Goal: Information Seeking & Learning: Learn about a topic

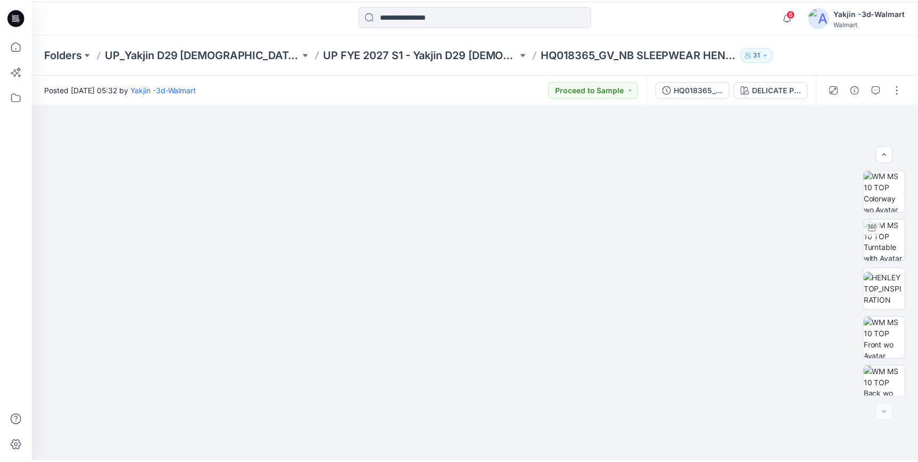
scroll to position [208, 0]
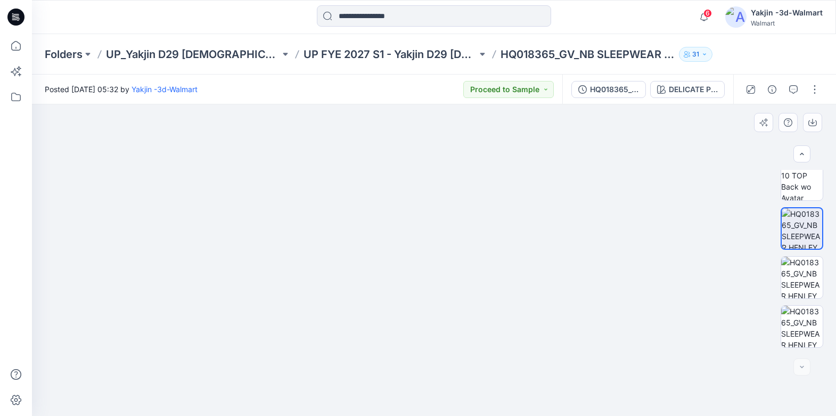
drag, startPoint x: 577, startPoint y: 278, endPoint x: 572, endPoint y: 199, distance: 79.5
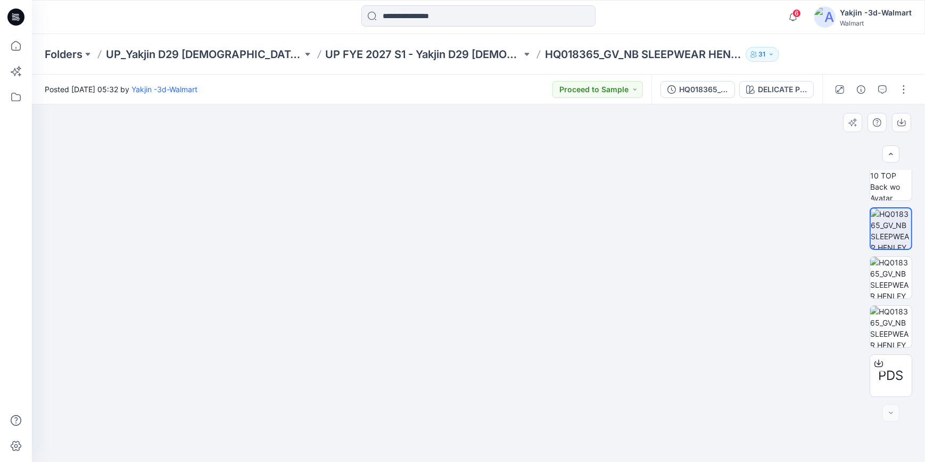
drag, startPoint x: 697, startPoint y: 298, endPoint x: 696, endPoint y: 289, distance: 9.6
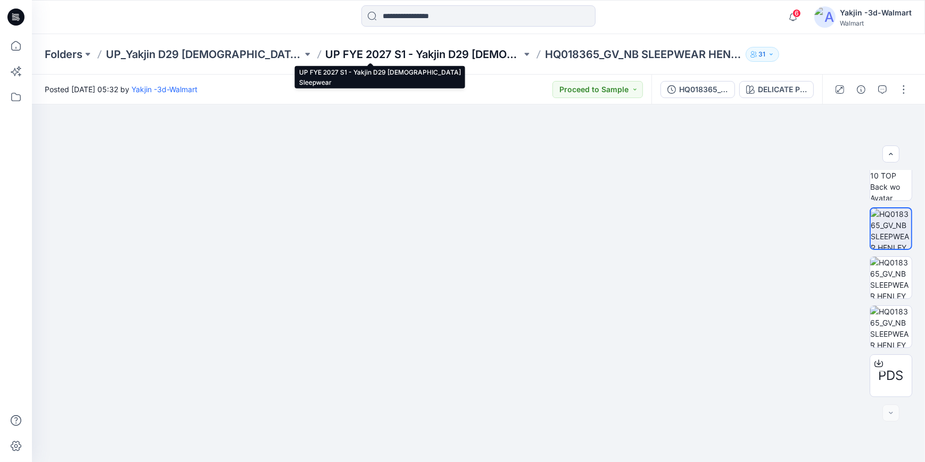
click at [326, 60] on p "UP FYE 2027 S1 - Yakjin D29 [DEMOGRAPHIC_DATA] Sleepwear" at bounding box center [424, 54] width 196 height 15
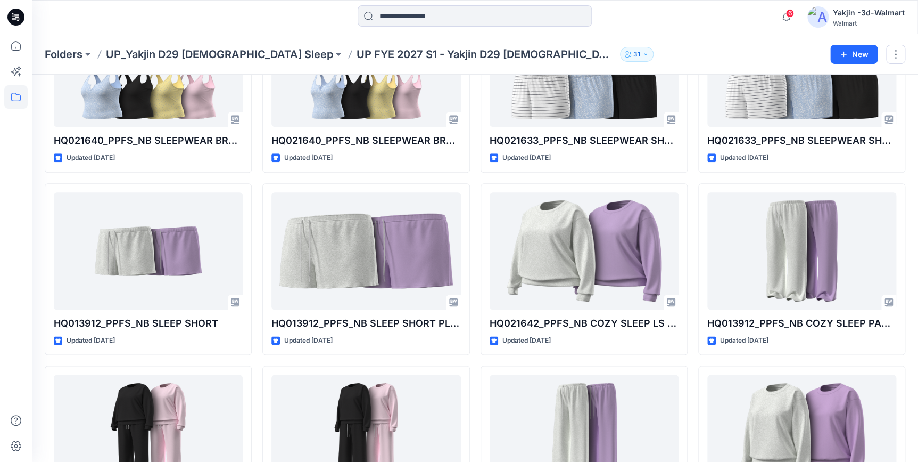
scroll to position [484, 0]
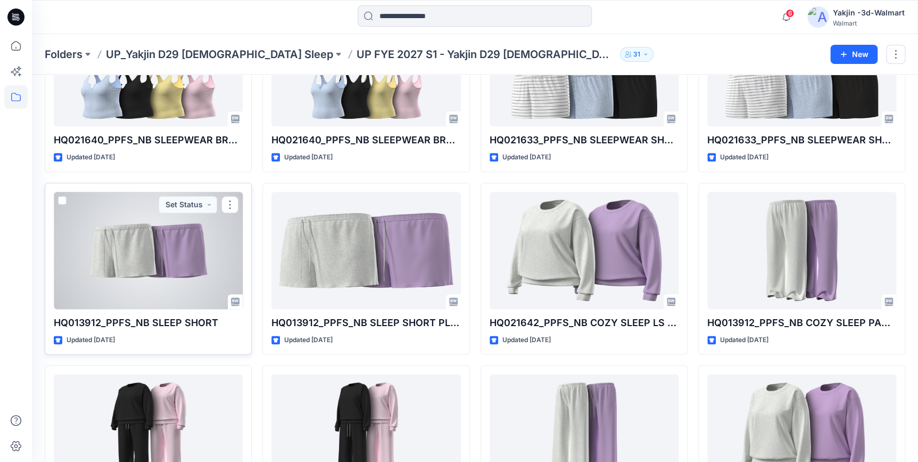
click at [137, 257] on div at bounding box center [148, 250] width 189 height 117
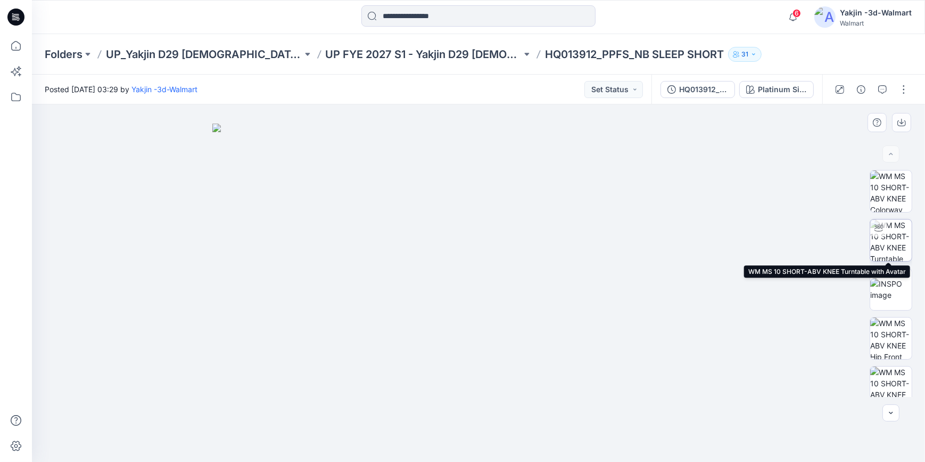
click at [886, 238] on img at bounding box center [891, 240] width 42 height 42
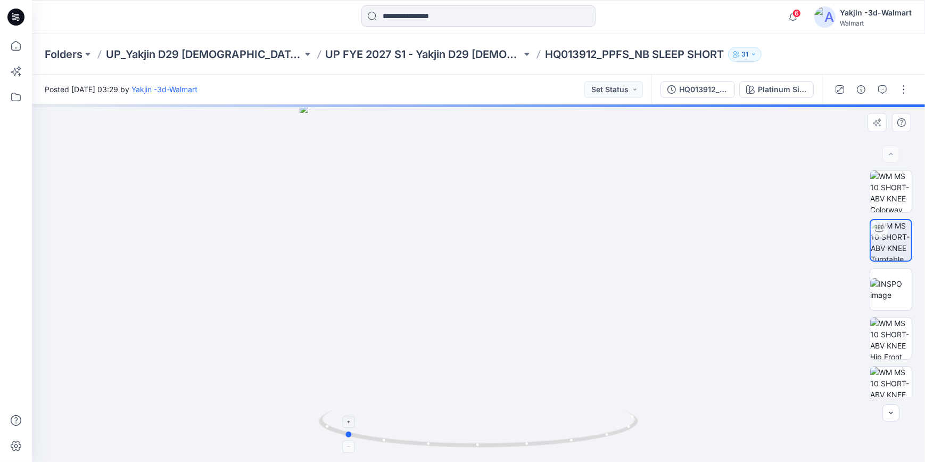
drag, startPoint x: 593, startPoint y: 442, endPoint x: 459, endPoint y: 438, distance: 134.2
click at [459, 438] on icon at bounding box center [480, 430] width 322 height 40
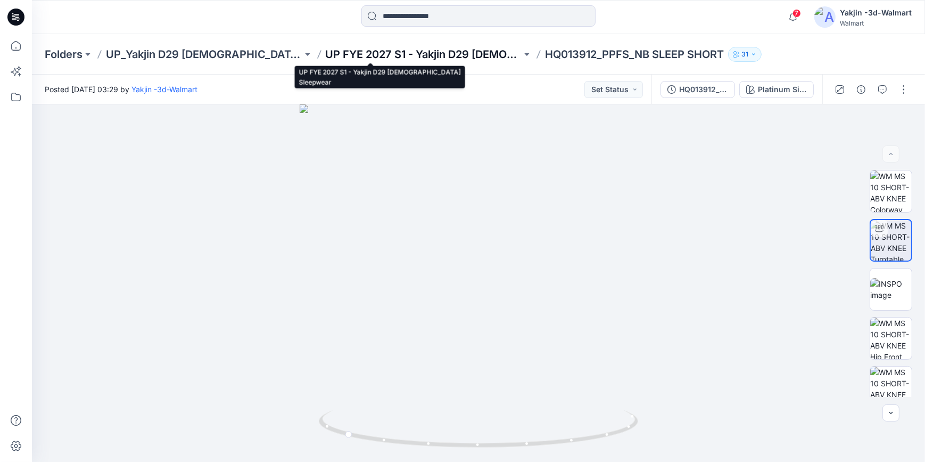
click at [387, 53] on p "UP FYE 2027 S1 - Yakjin D29 [DEMOGRAPHIC_DATA] Sleepwear" at bounding box center [424, 54] width 196 height 15
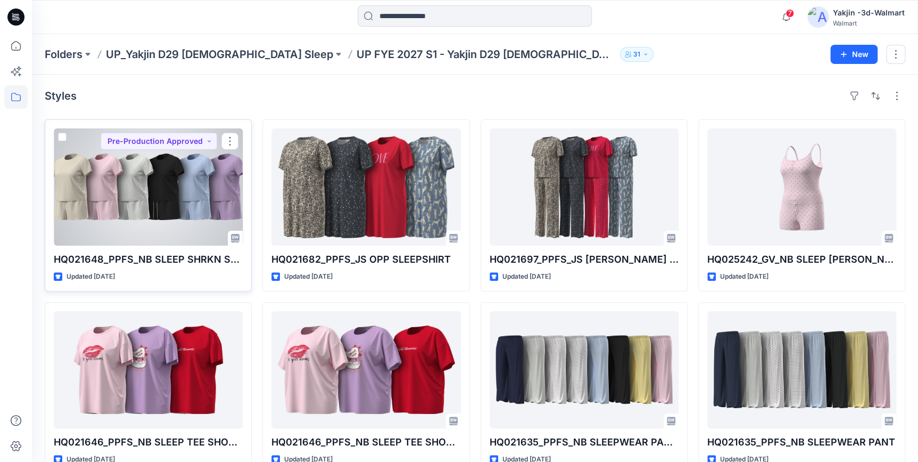
click at [148, 207] on div at bounding box center [148, 186] width 189 height 117
